Goal: Task Accomplishment & Management: Manage account settings

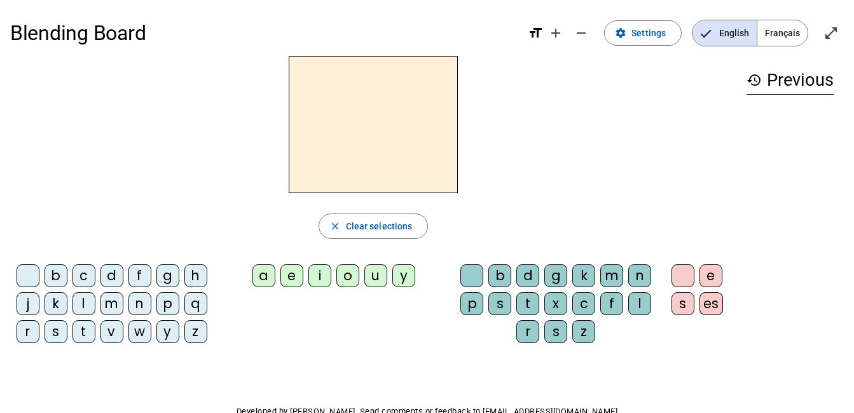
click at [54, 275] on div "b" at bounding box center [55, 275] width 23 height 23
click at [321, 276] on div "i" at bounding box center [319, 275] width 23 height 23
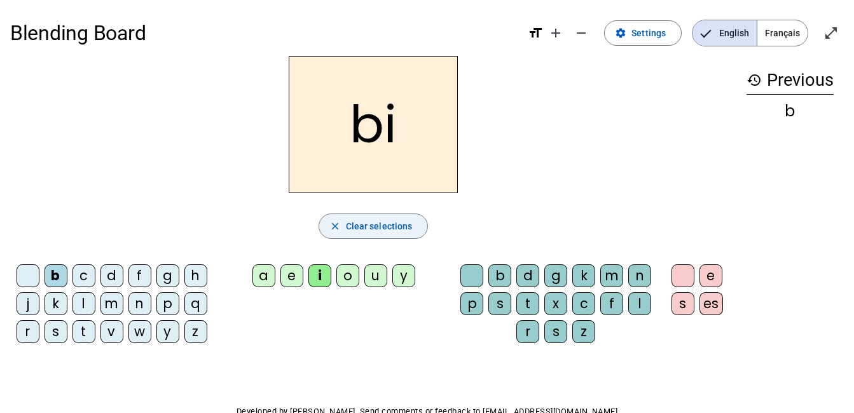
click at [343, 229] on span "button" at bounding box center [373, 226] width 109 height 31
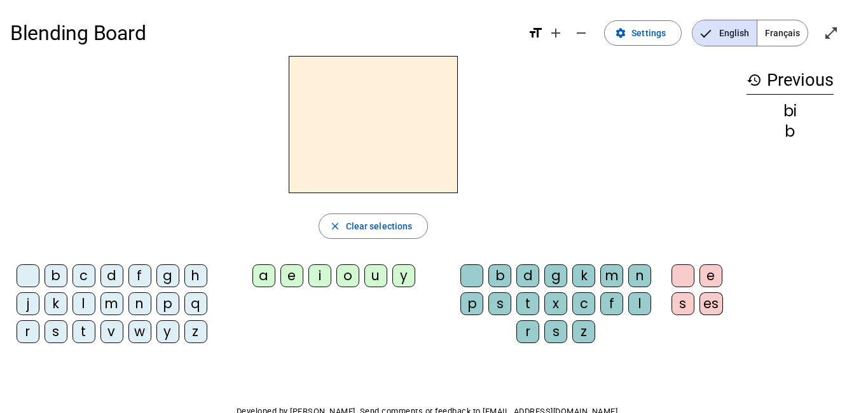
click at [271, 278] on div "a" at bounding box center [263, 275] width 23 height 23
click at [195, 278] on div "h" at bounding box center [195, 275] width 23 height 23
click at [469, 304] on div "p" at bounding box center [471, 303] width 23 height 23
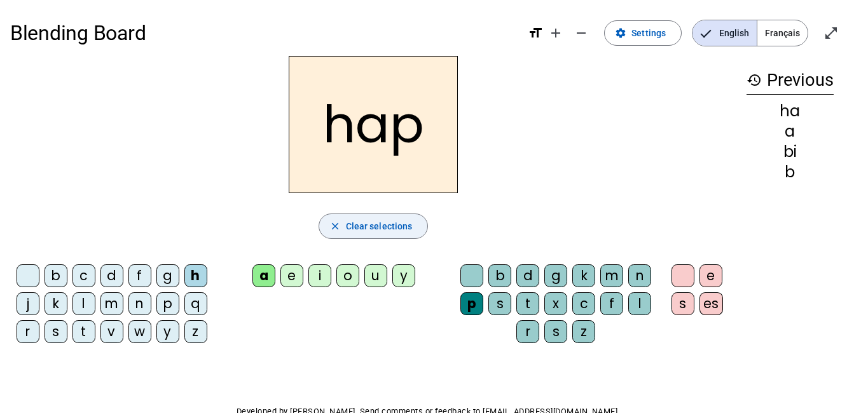
click at [337, 219] on span "button" at bounding box center [373, 226] width 109 height 31
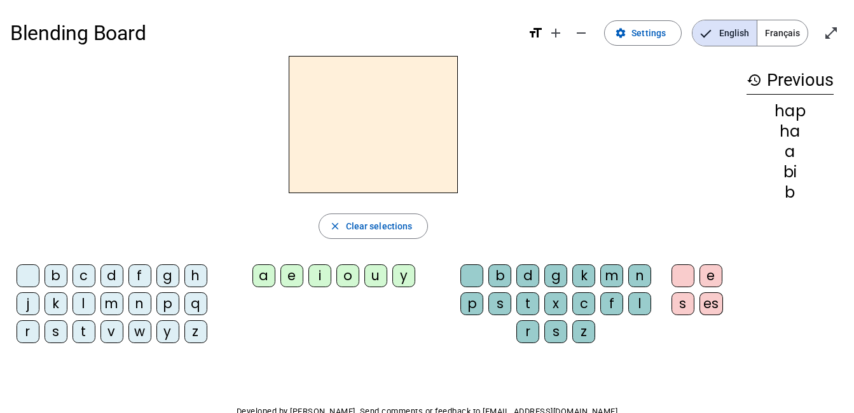
click at [106, 306] on div "m" at bounding box center [111, 303] width 23 height 23
click at [295, 275] on div "e" at bounding box center [291, 275] width 23 height 23
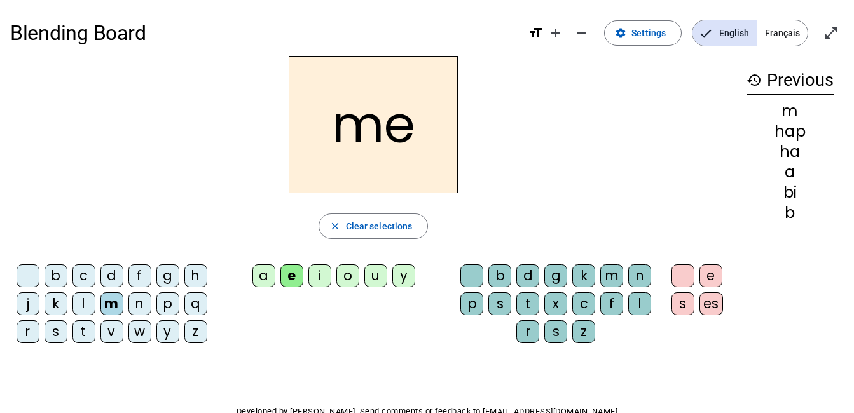
click at [617, 276] on div "m" at bounding box center [611, 275] width 23 height 23
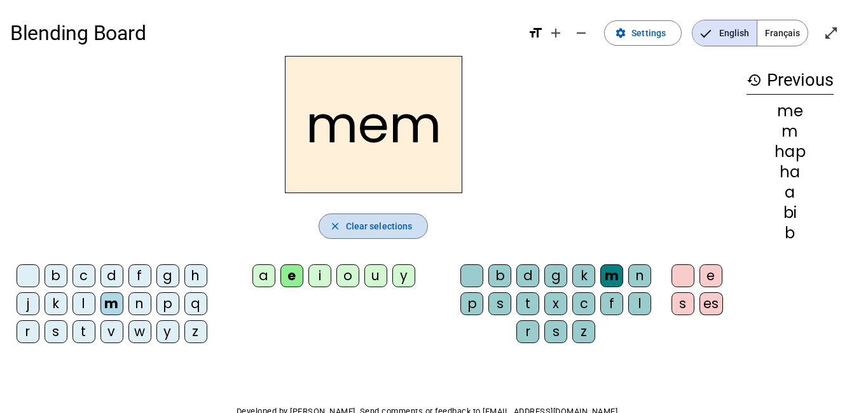
click at [331, 228] on mat-icon "close" at bounding box center [334, 226] width 11 height 11
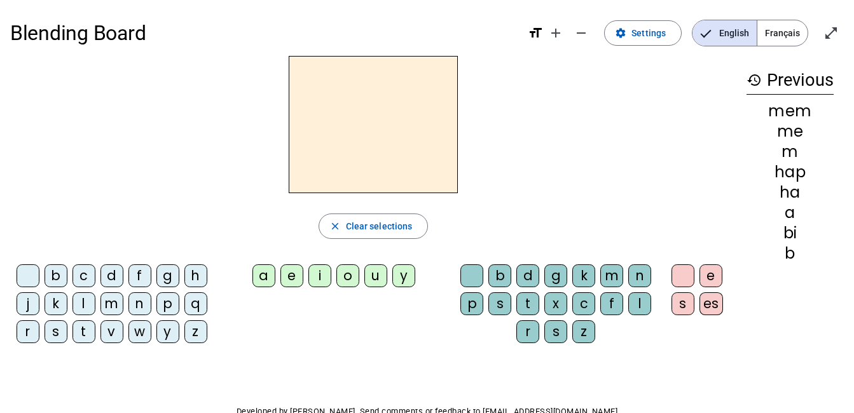
click at [112, 299] on div "m" at bounding box center [111, 303] width 23 height 23
click at [291, 278] on div "e" at bounding box center [291, 275] width 23 height 23
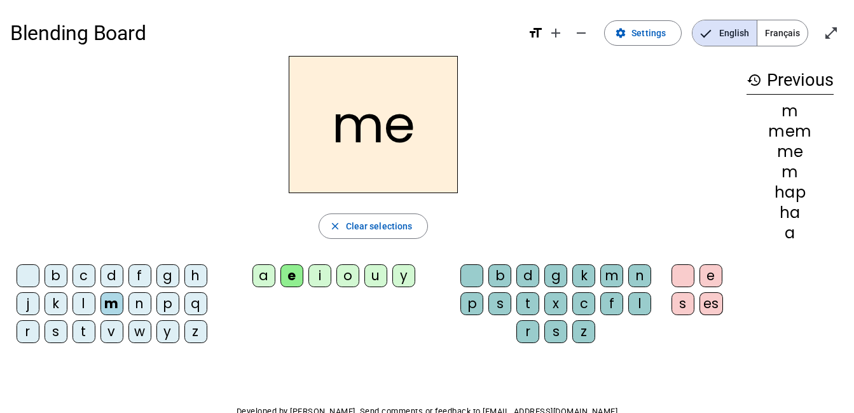
click at [615, 276] on div "m" at bounding box center [611, 275] width 23 height 23
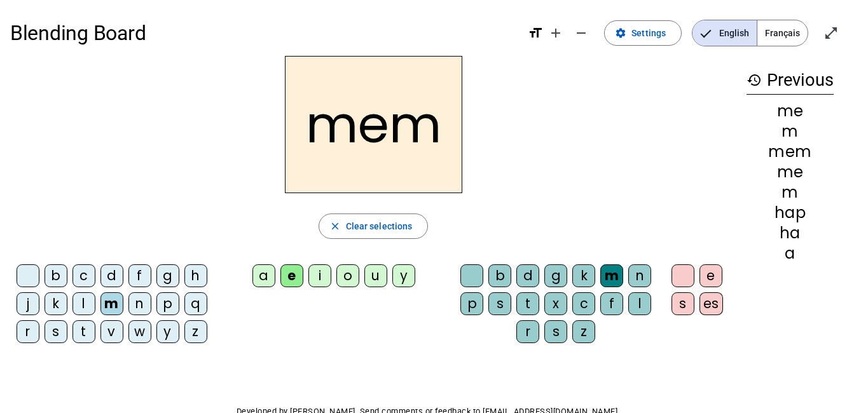
click at [709, 275] on div "e" at bounding box center [710, 275] width 23 height 23
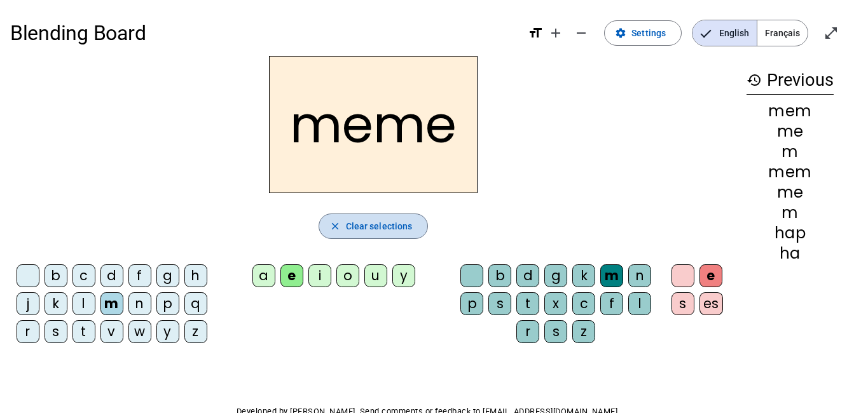
click at [341, 224] on mat-icon "close" at bounding box center [334, 226] width 11 height 11
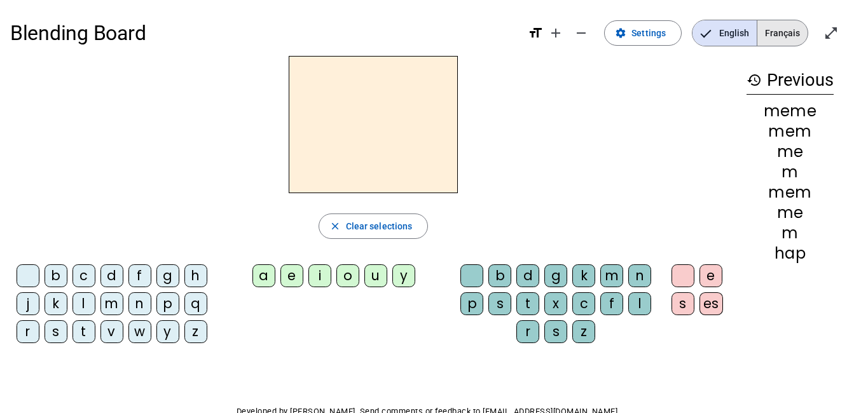
click at [765, 33] on span "Français" at bounding box center [782, 32] width 50 height 25
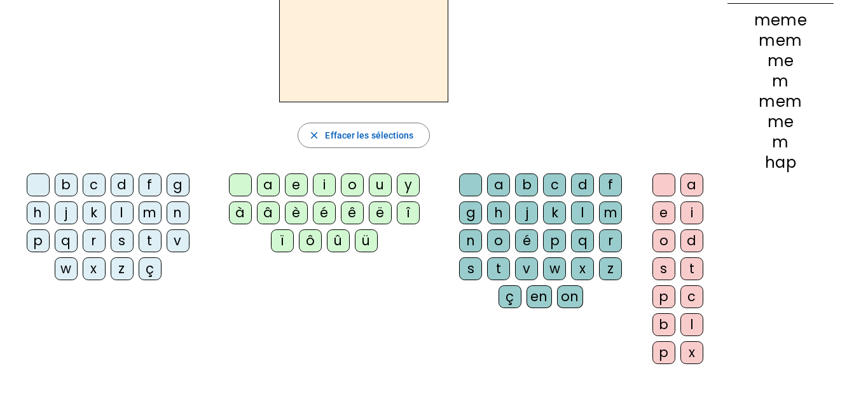
scroll to position [74, 0]
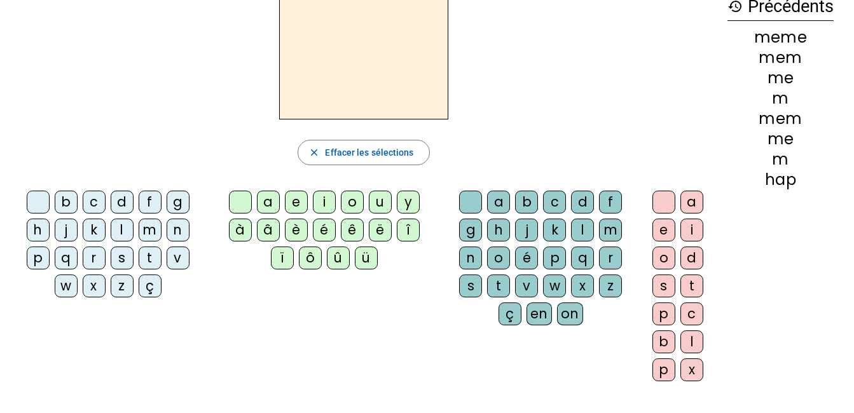
click at [116, 229] on div "l" at bounding box center [122, 230] width 23 height 23
click at [317, 209] on div "i" at bounding box center [324, 202] width 23 height 23
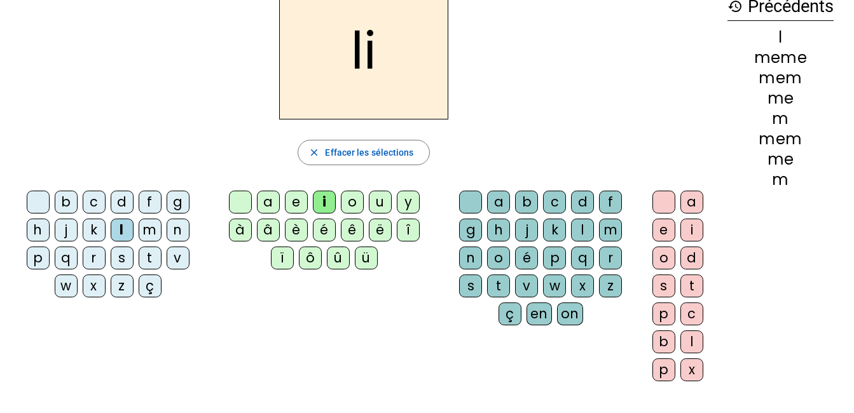
click at [469, 282] on div "s" at bounding box center [470, 286] width 23 height 23
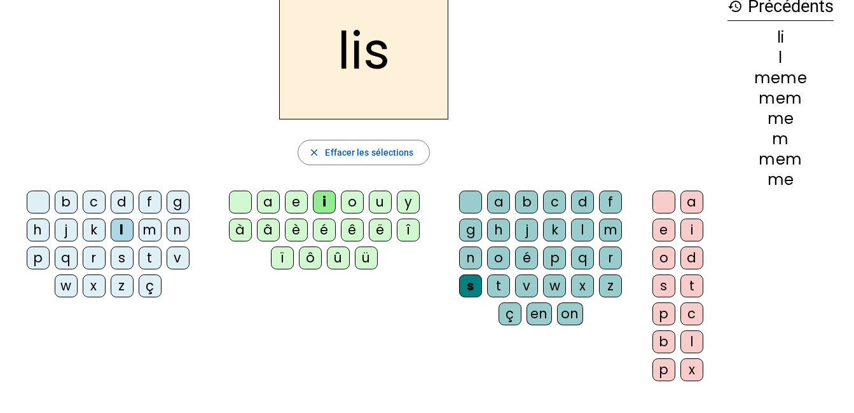
click at [686, 285] on div "t" at bounding box center [691, 286] width 23 height 23
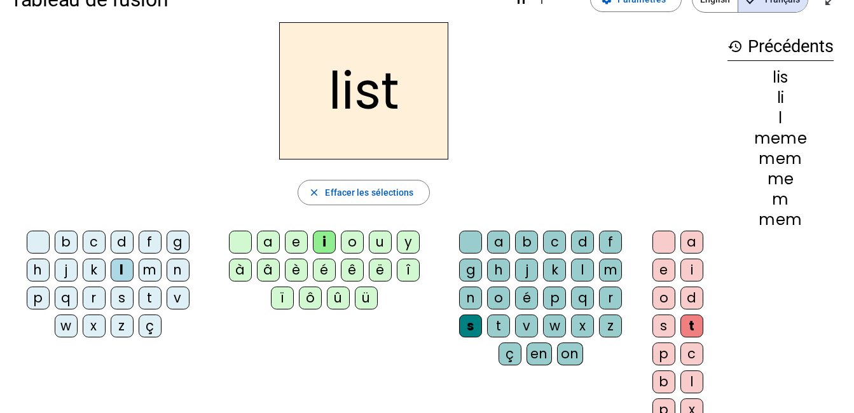
scroll to position [34, 0]
click at [660, 263] on div "e" at bounding box center [663, 269] width 23 height 23
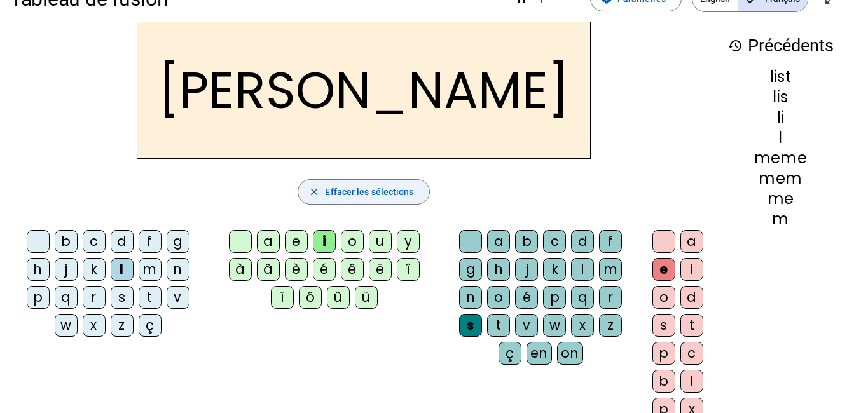
click at [353, 184] on span "button" at bounding box center [363, 192] width 130 height 31
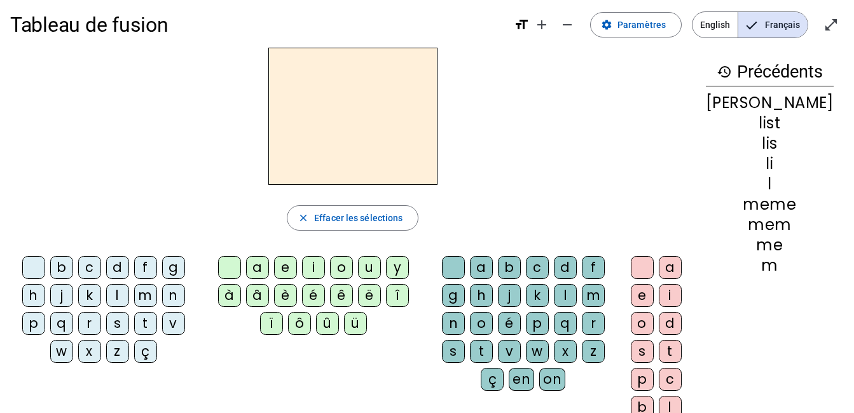
scroll to position [79, 0]
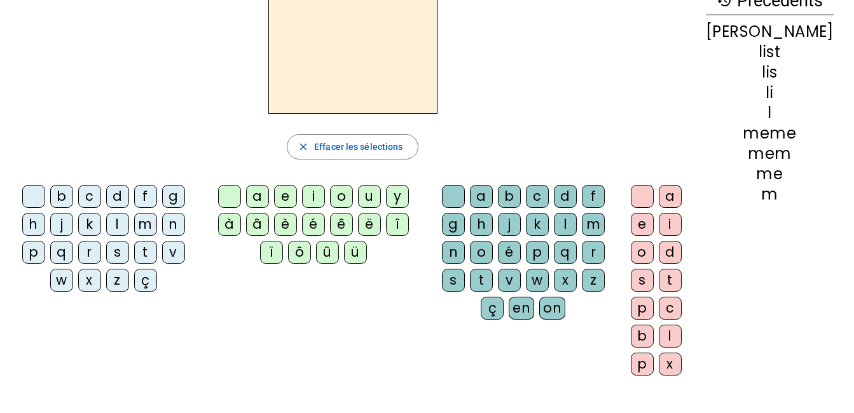
click at [149, 221] on div "m" at bounding box center [145, 224] width 23 height 23
click at [269, 200] on div "a" at bounding box center [257, 196] width 23 height 23
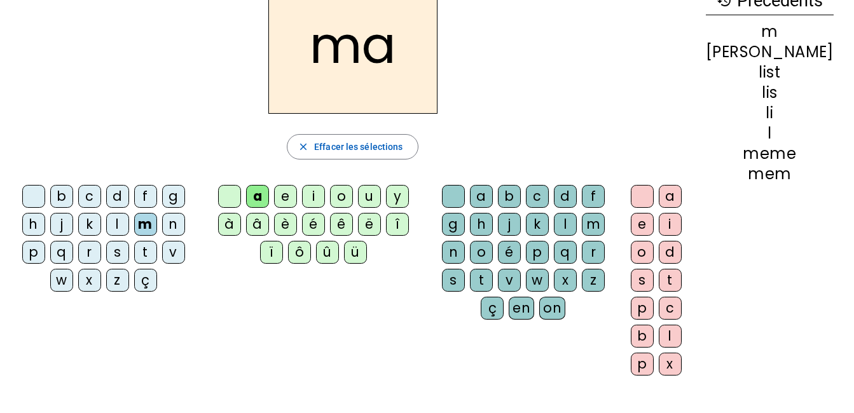
click at [368, 195] on div "u" at bounding box center [369, 196] width 23 height 23
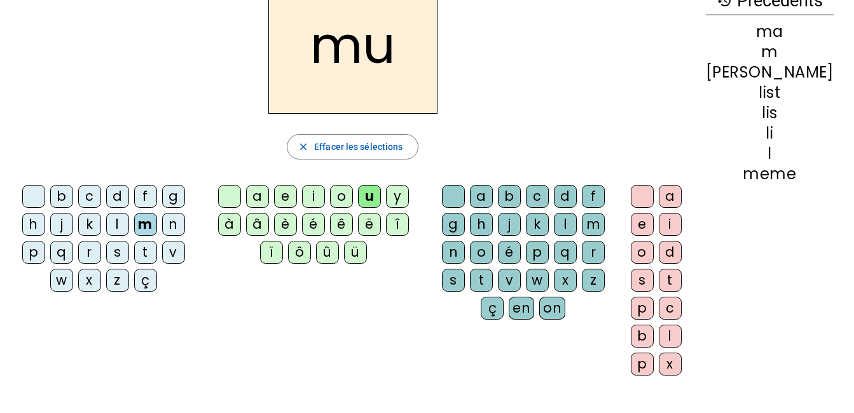
click at [261, 202] on div "a" at bounding box center [257, 196] width 23 height 23
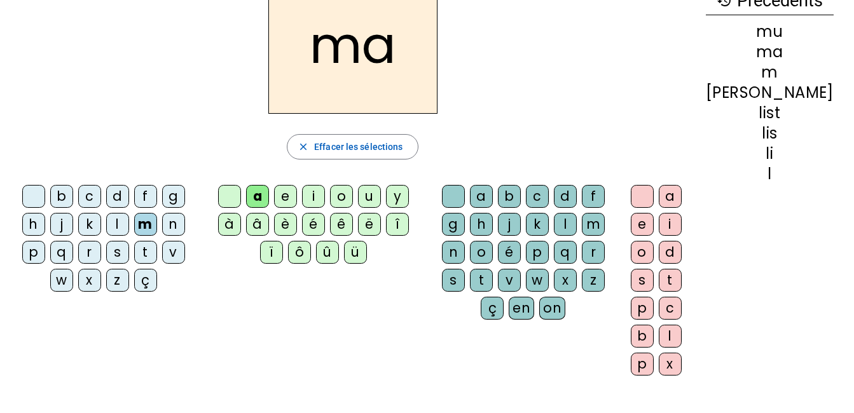
click at [577, 278] on div "x" at bounding box center [565, 280] width 23 height 23
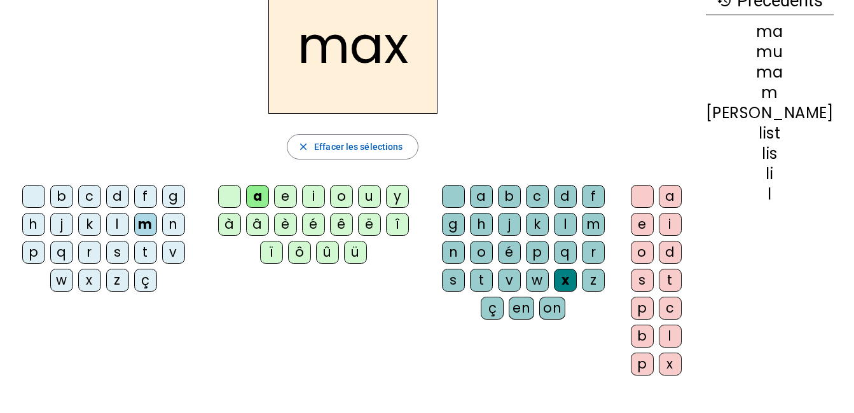
click at [526, 81] on div "max" at bounding box center [352, 44] width 685 height 137
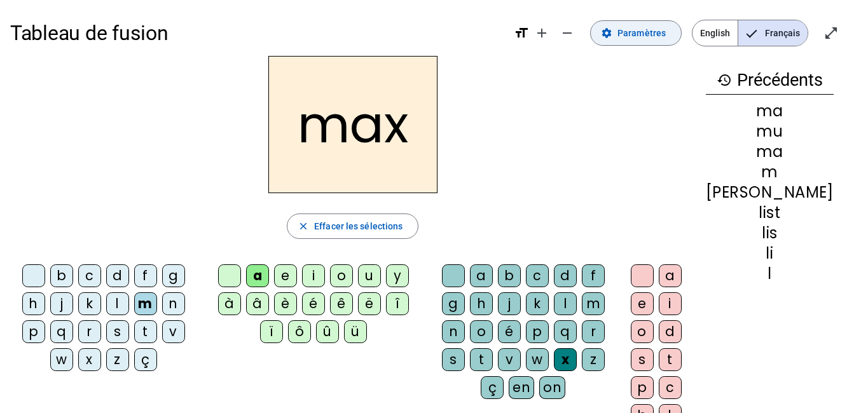
click at [664, 34] on span "Paramètres" at bounding box center [641, 32] width 48 height 15
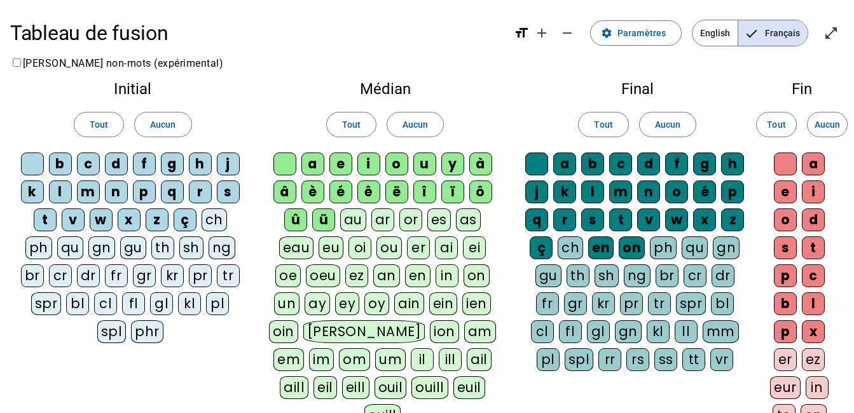
click at [353, 214] on div "au" at bounding box center [353, 220] width 26 height 23
click at [388, 214] on div "ar" at bounding box center [382, 220] width 23 height 23
click at [411, 218] on div "or" at bounding box center [410, 220] width 23 height 23
click at [388, 224] on div "ar" at bounding box center [382, 220] width 23 height 23
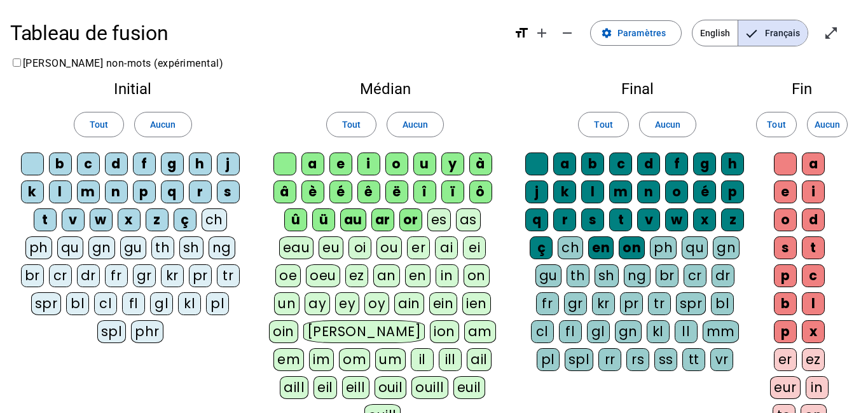
click at [439, 219] on div "es" at bounding box center [439, 220] width 24 height 23
click at [465, 214] on div "as" at bounding box center [468, 220] width 25 height 23
click at [456, 215] on div "as" at bounding box center [468, 220] width 25 height 23
click at [423, 222] on letter-bubble "or" at bounding box center [413, 223] width 28 height 28
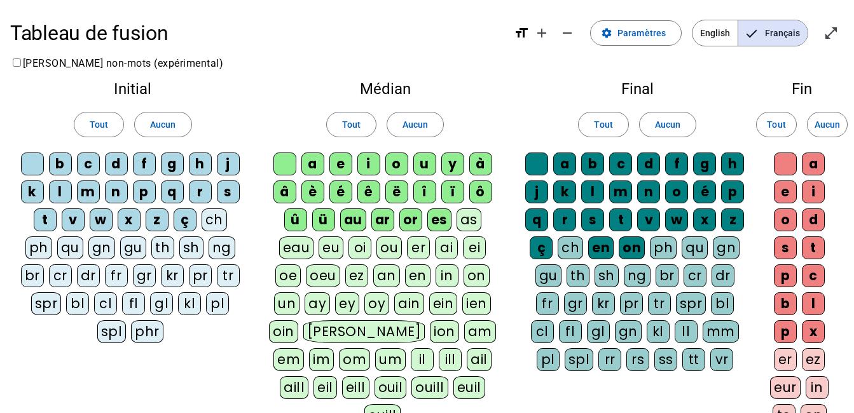
click at [423, 222] on letter-bubble "or" at bounding box center [413, 223] width 28 height 28
click at [442, 218] on div "es" at bounding box center [439, 220] width 24 height 23
click at [382, 221] on div "ar" at bounding box center [382, 220] width 23 height 23
click at [624, 40] on span "Paramètres" at bounding box center [641, 32] width 48 height 15
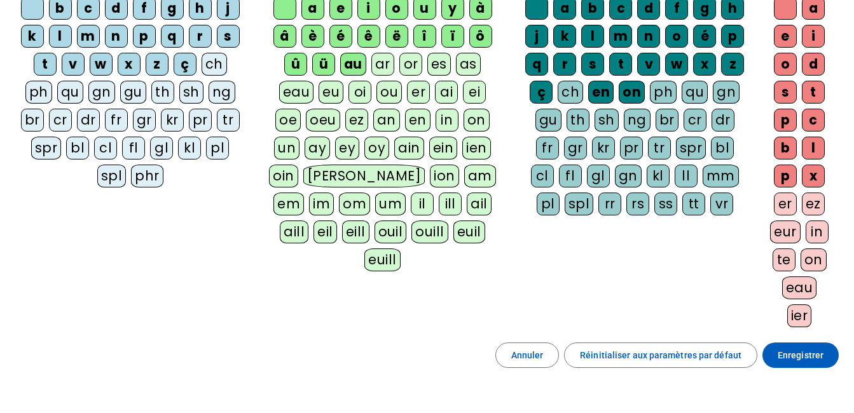
scroll to position [156, 0]
click at [798, 360] on span "Enregistrer" at bounding box center [800, 354] width 46 height 15
